Goal: Navigation & Orientation: Find specific page/section

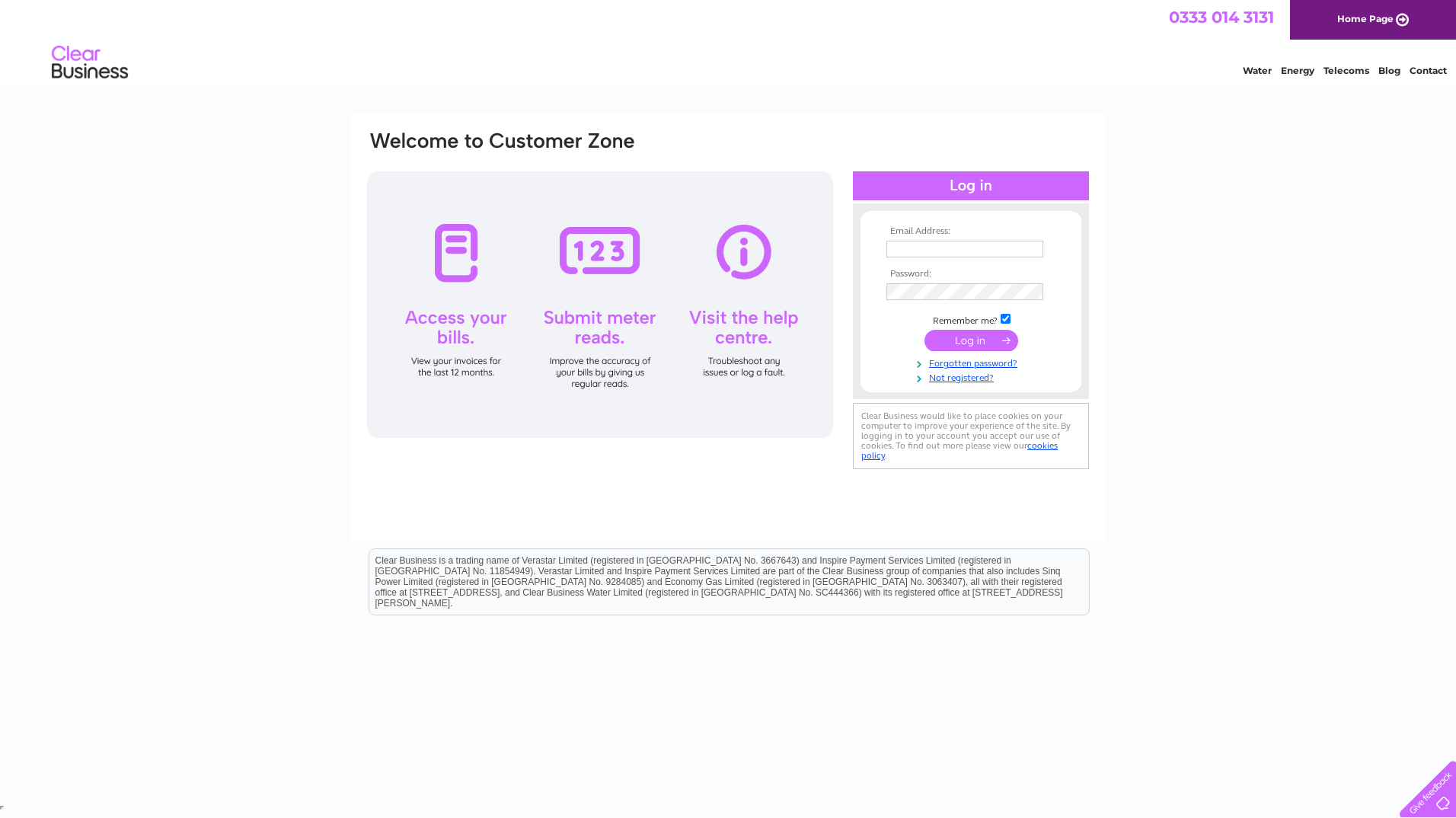
click at [718, 248] on input "text" at bounding box center [965, 249] width 157 height 16
paste input "m.skene@relatedfluidpower.com"
type input "m.skene@relatedfluidpower.com"
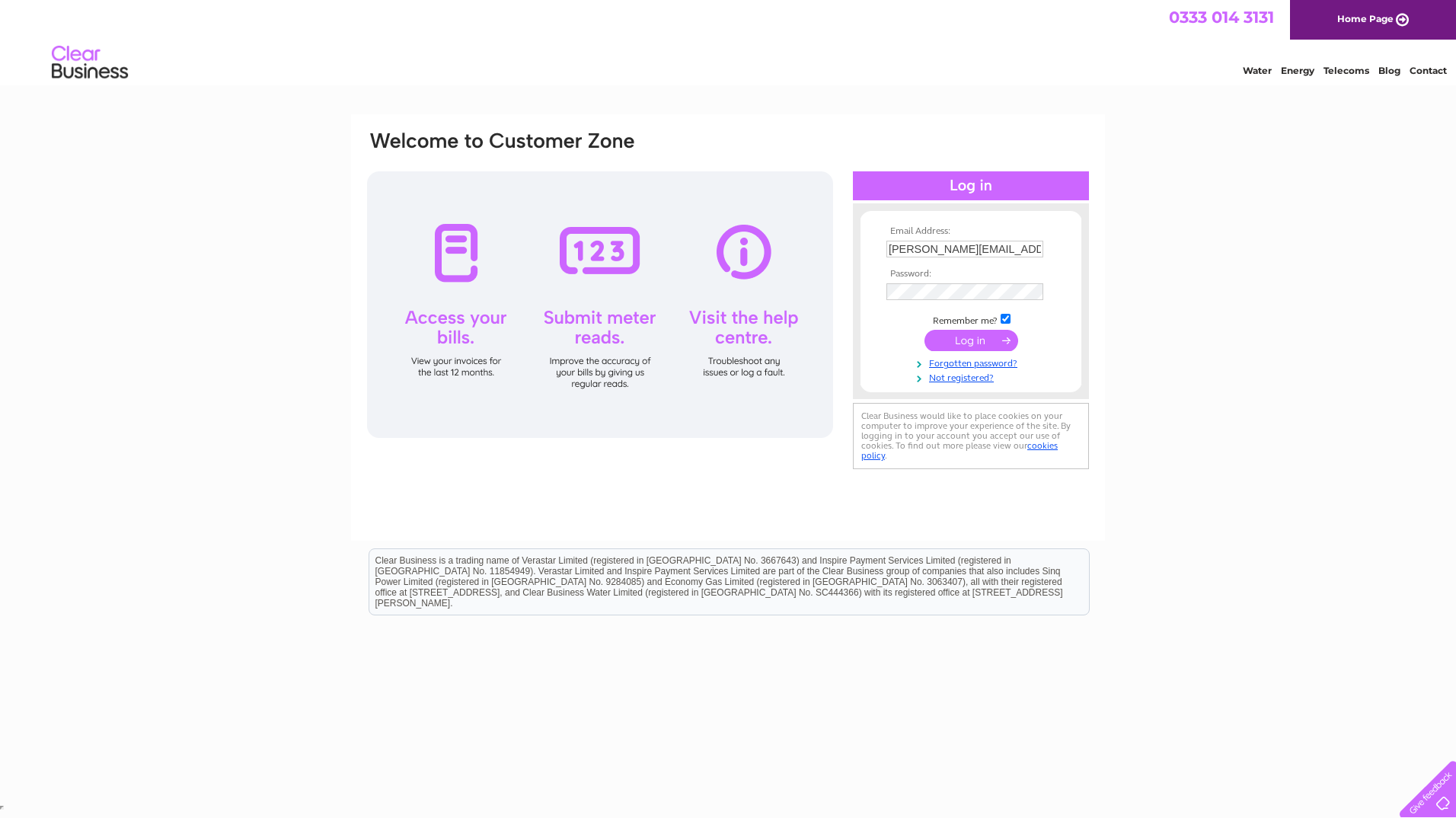
click at [718, 341] on input "submit" at bounding box center [971, 341] width 93 height 21
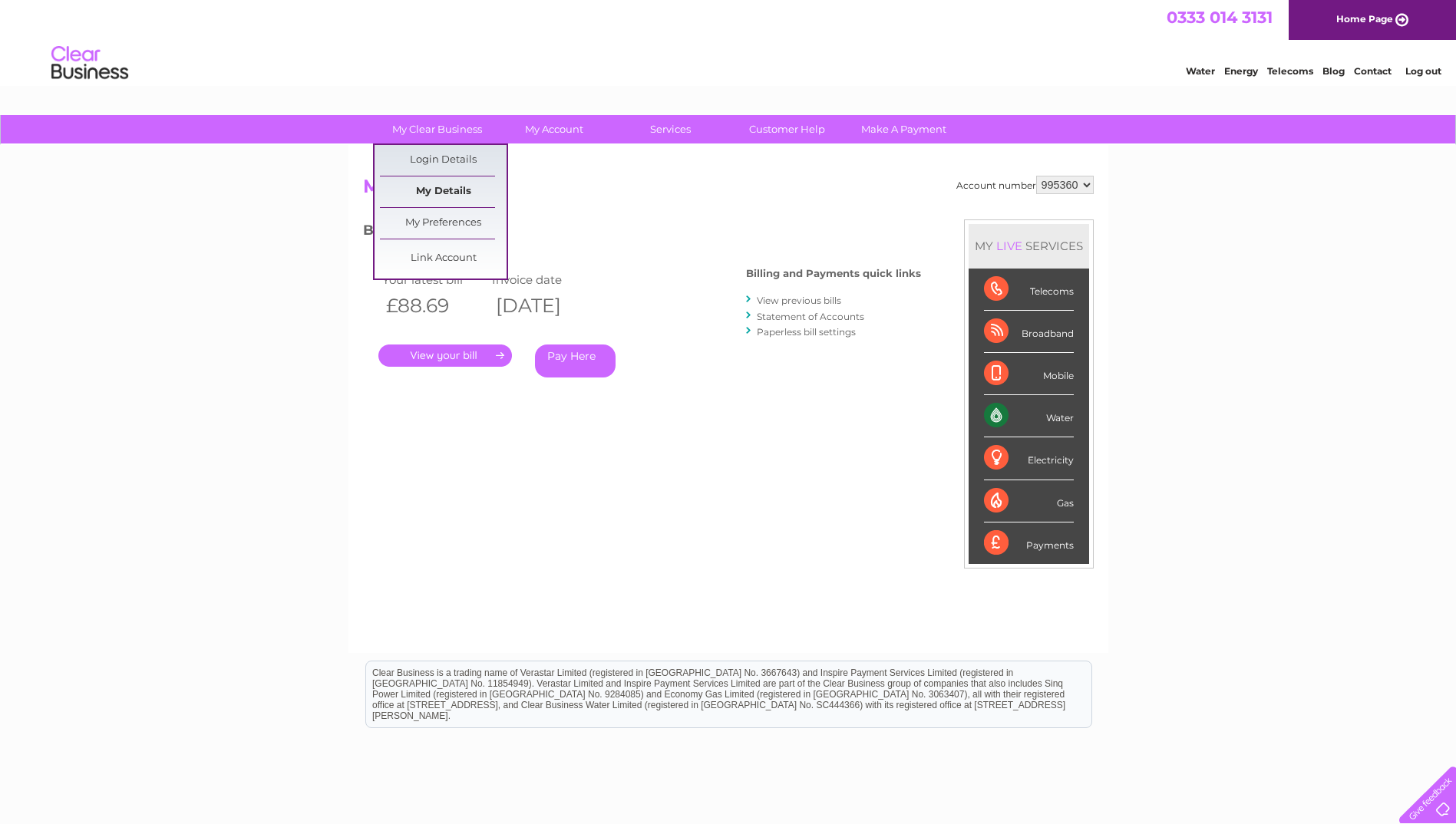
click at [434, 185] on link "My Details" at bounding box center [444, 191] width 127 height 31
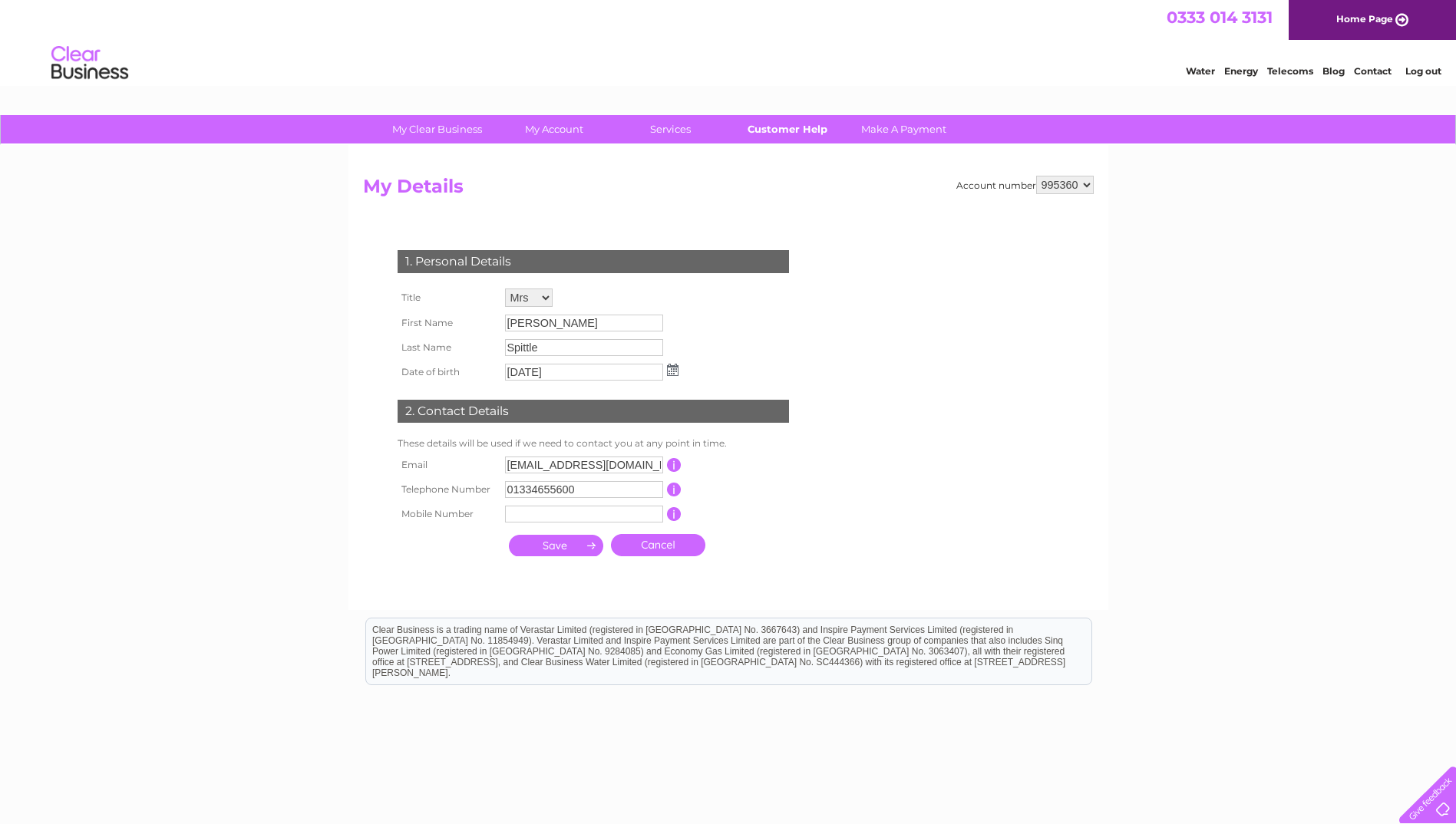
click at [792, 131] on link "Customer Help" at bounding box center [787, 129] width 127 height 28
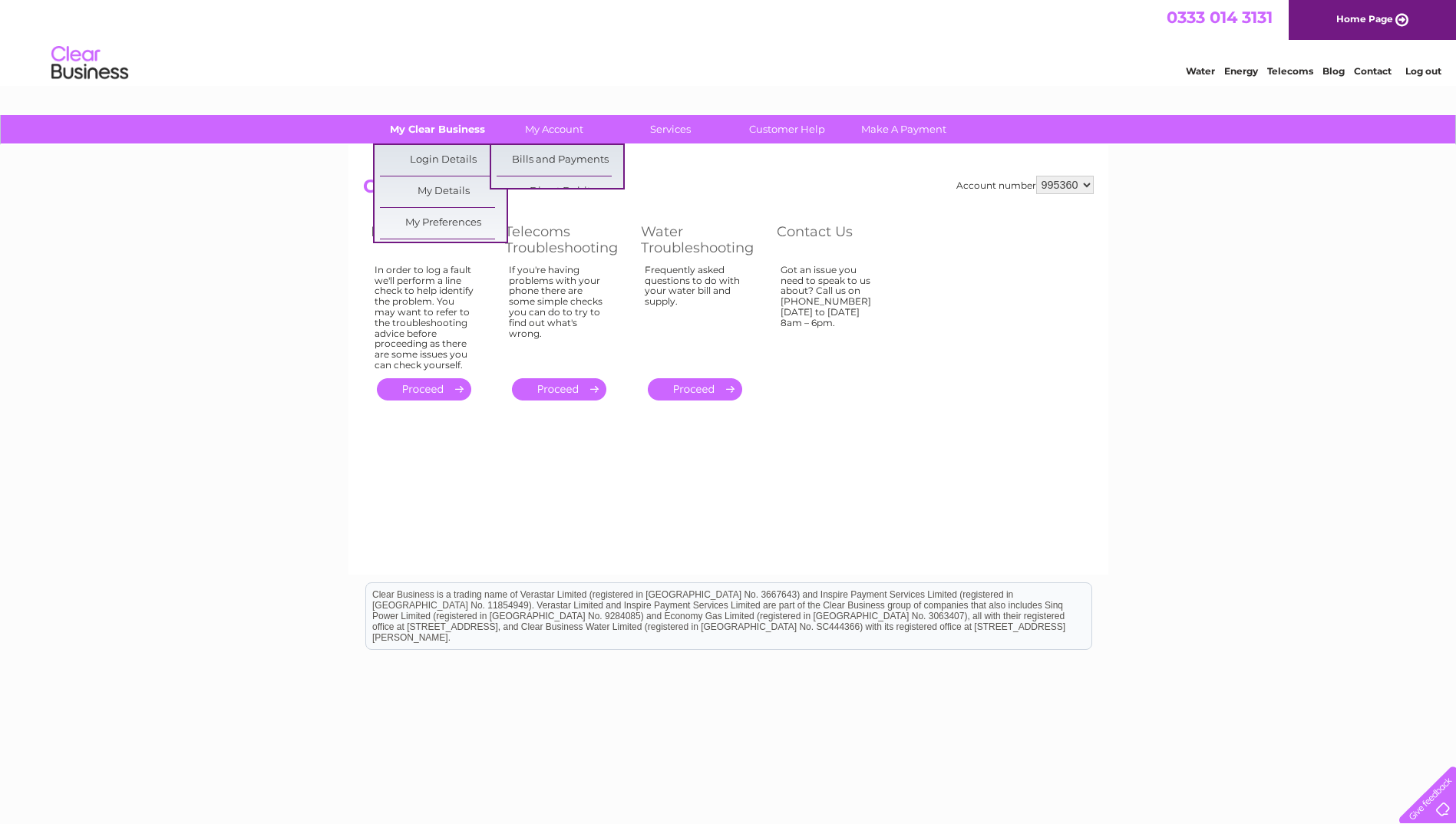
click at [479, 130] on link "My Clear Business" at bounding box center [437, 129] width 127 height 28
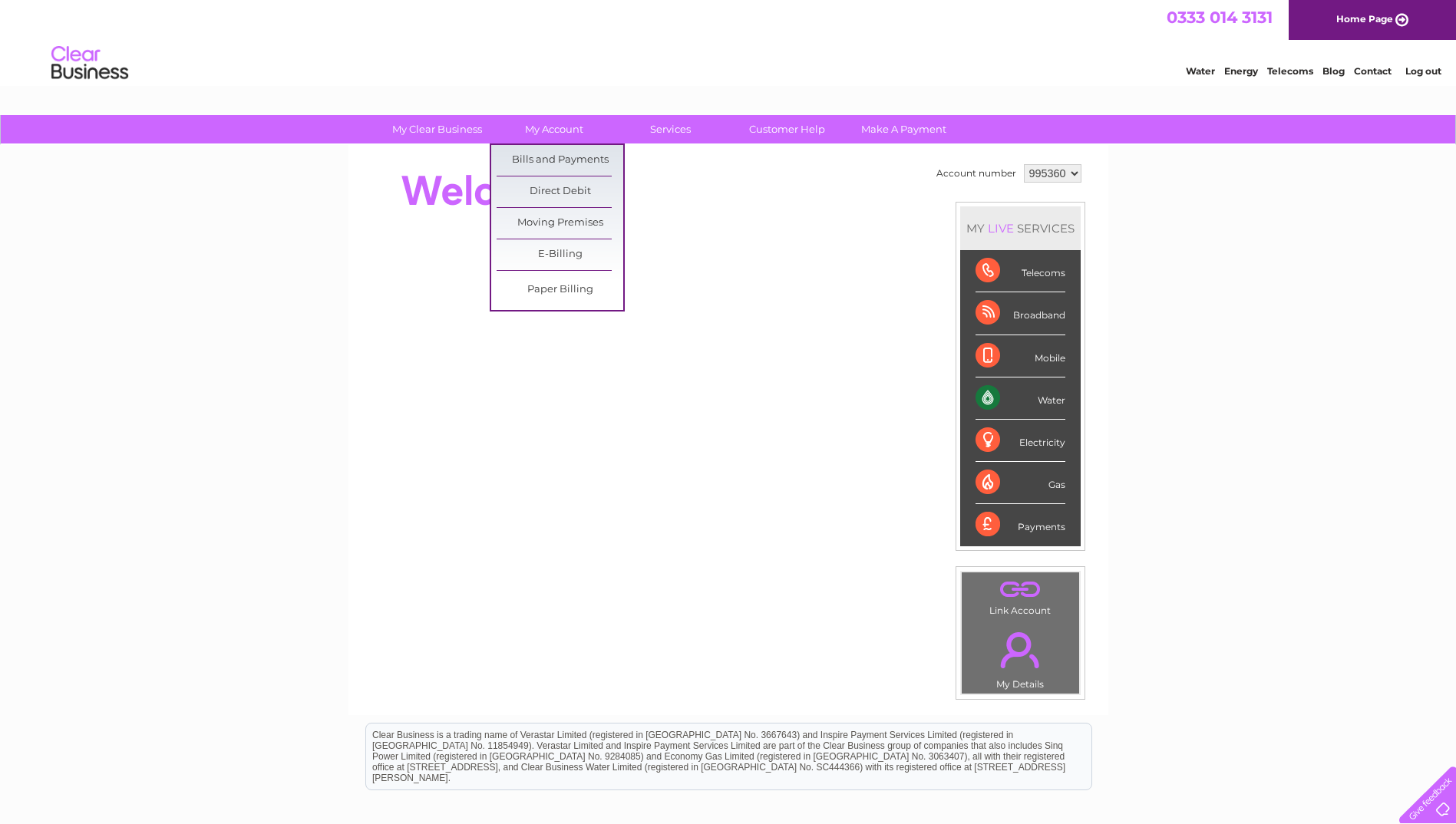
click at [535, 135] on link "My Account" at bounding box center [554, 129] width 127 height 28
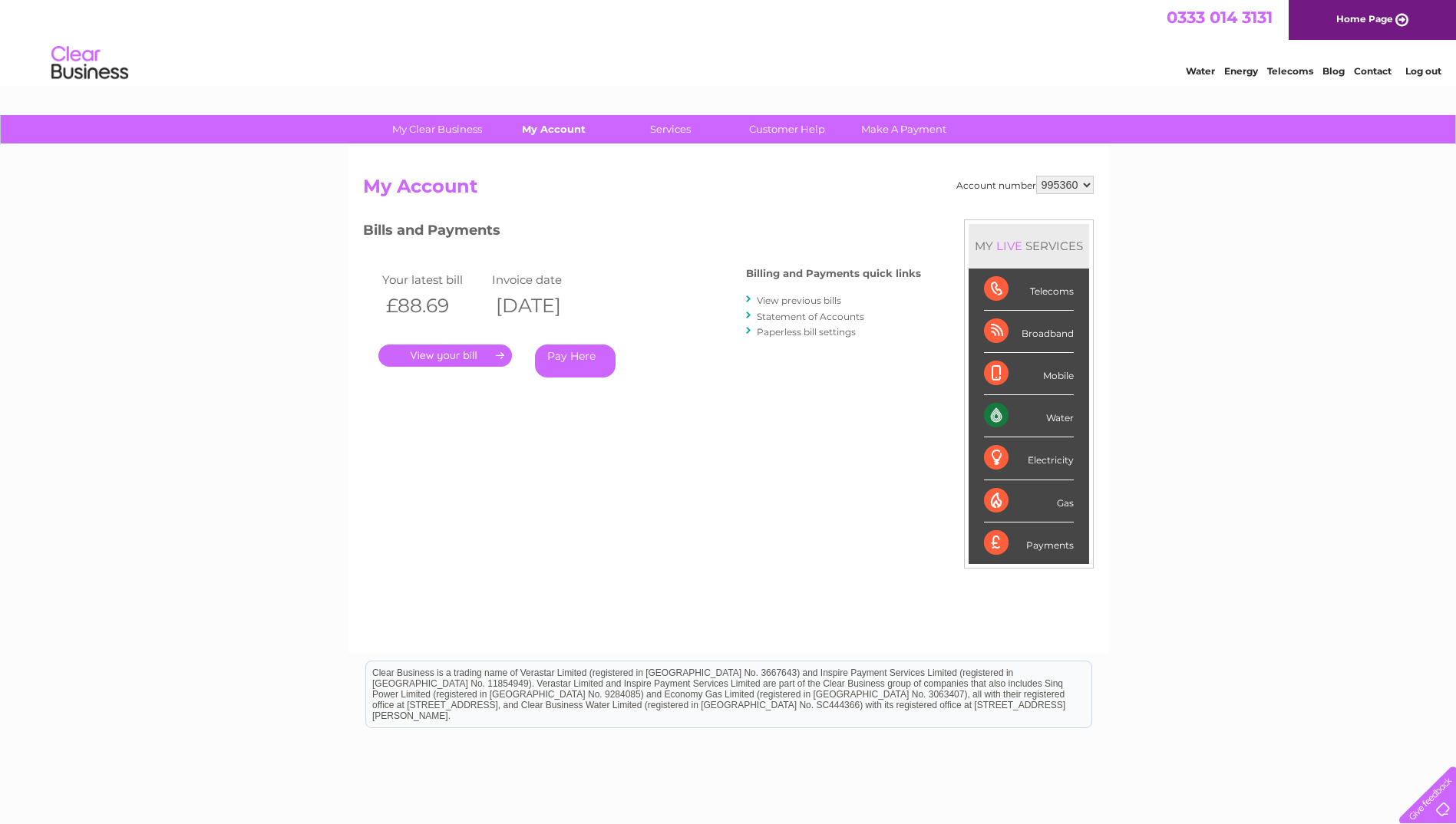
click at [538, 134] on link "My Account" at bounding box center [554, 129] width 127 height 28
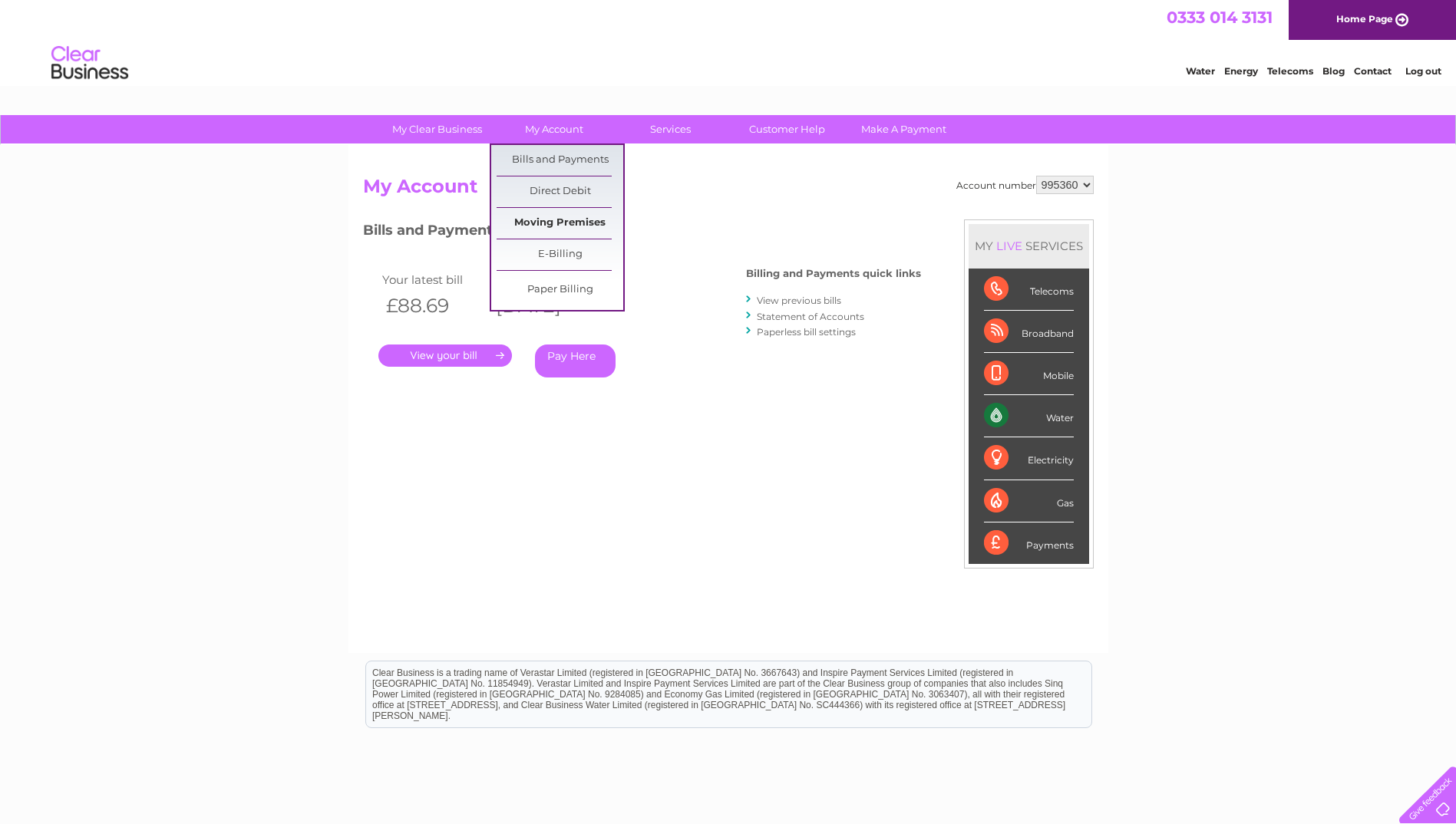
click at [546, 224] on link "Moving Premises" at bounding box center [560, 223] width 127 height 31
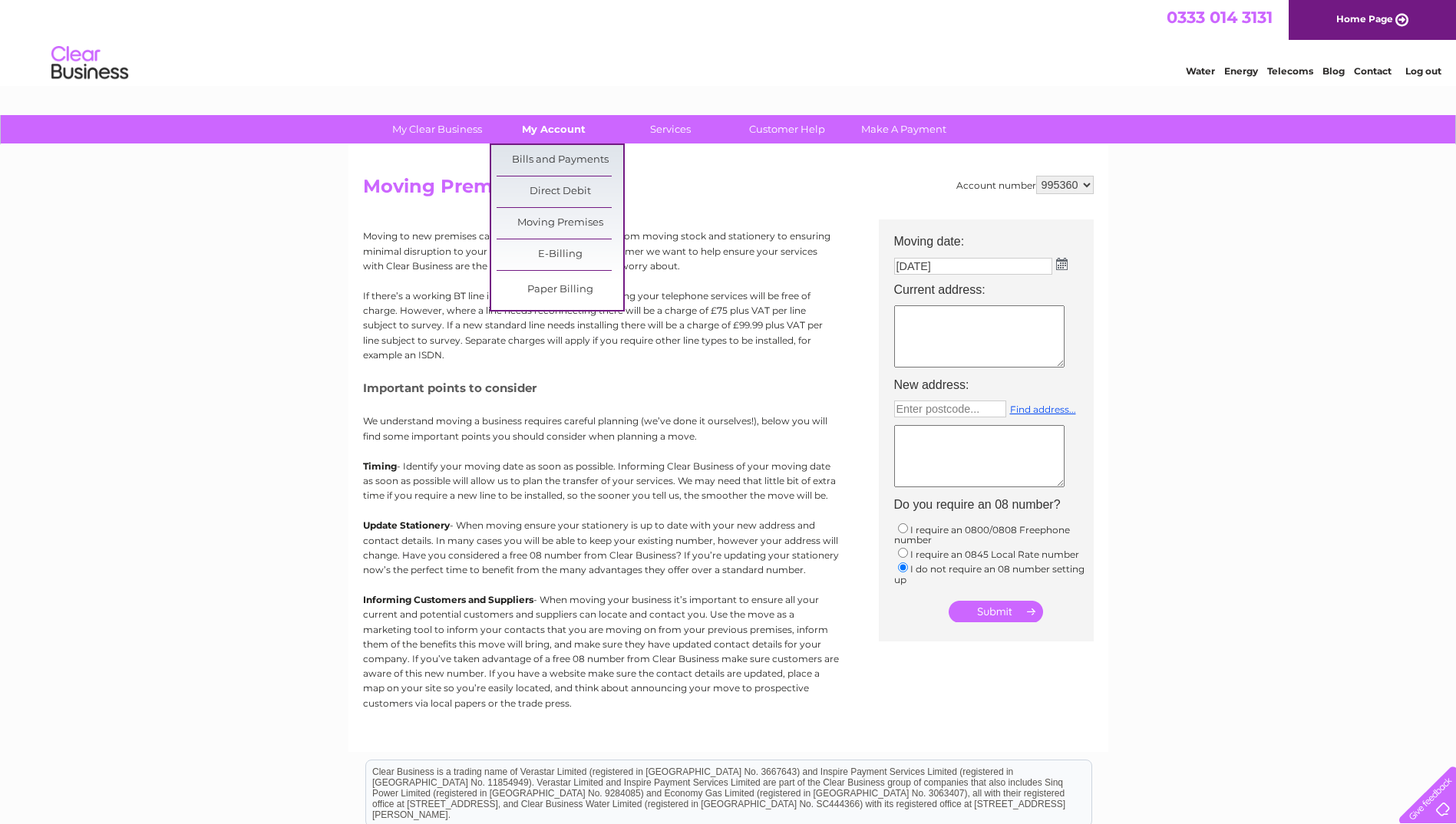
click at [545, 128] on link "My Account" at bounding box center [554, 129] width 127 height 28
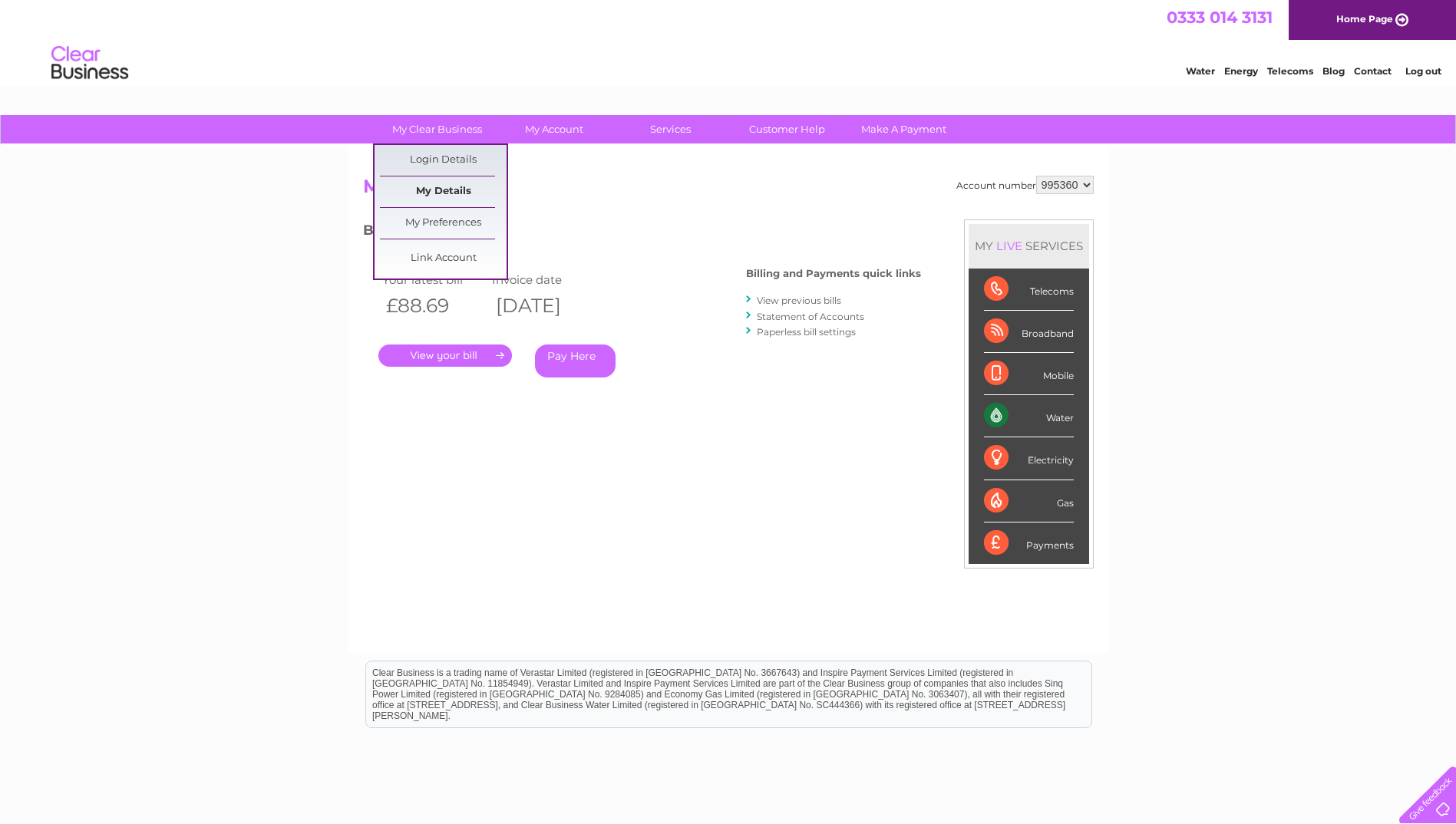
click at [442, 189] on link "My Details" at bounding box center [444, 191] width 127 height 31
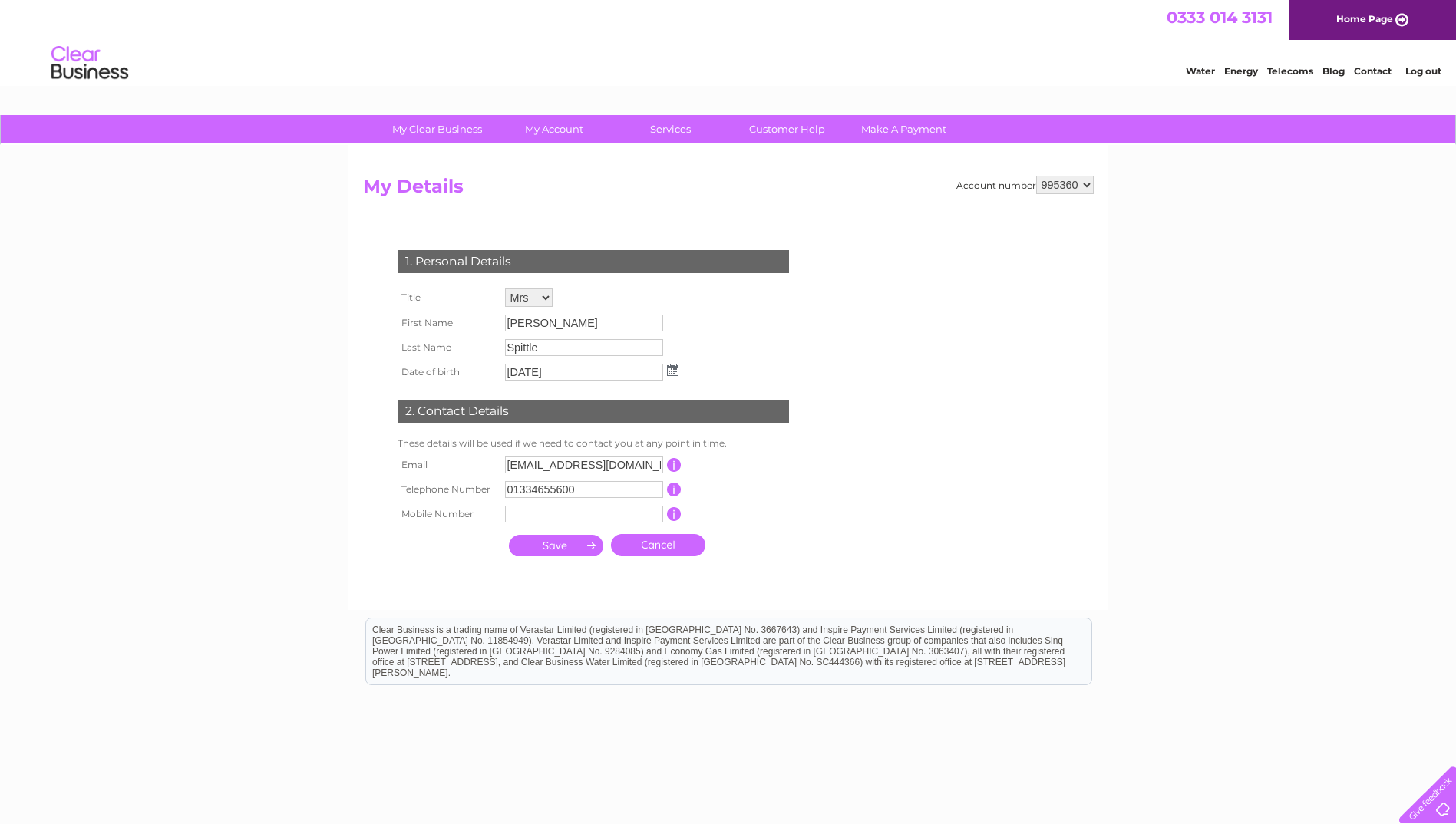
click at [1416, 72] on link "Log out" at bounding box center [1424, 71] width 36 height 12
